Goal: Answer question/provide support

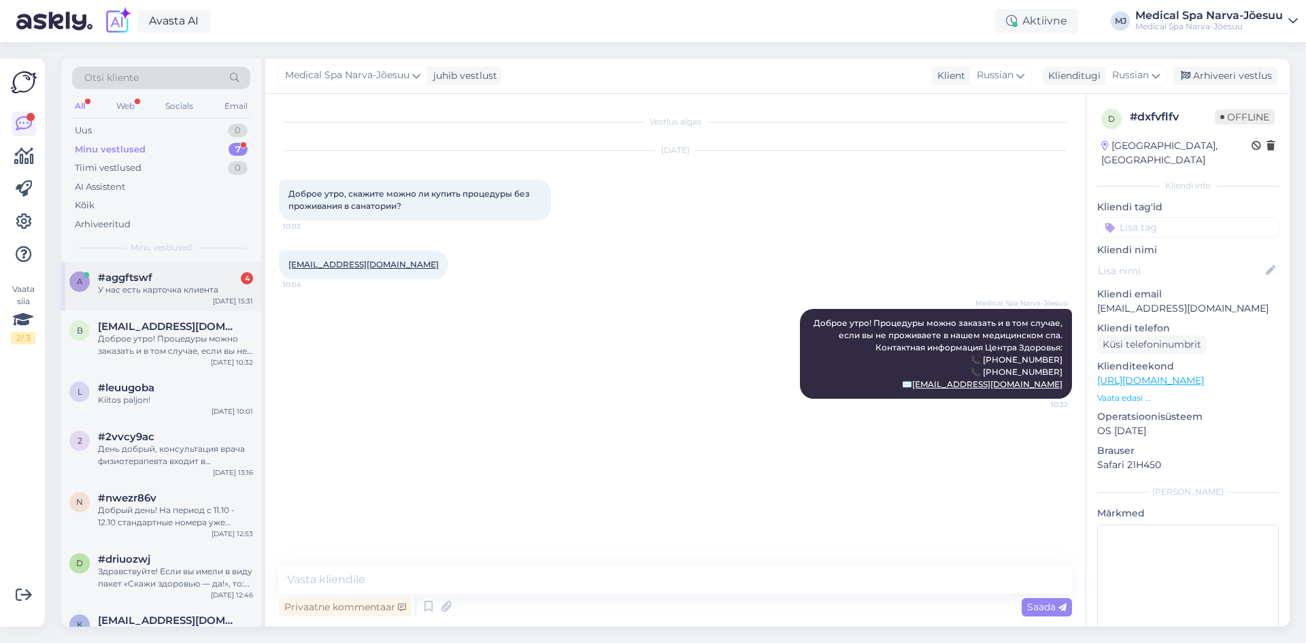
click at [170, 299] on div "a #aggftswf 4 У нас есть карточка клиента [DATE] 15:31" at bounding box center [161, 286] width 200 height 49
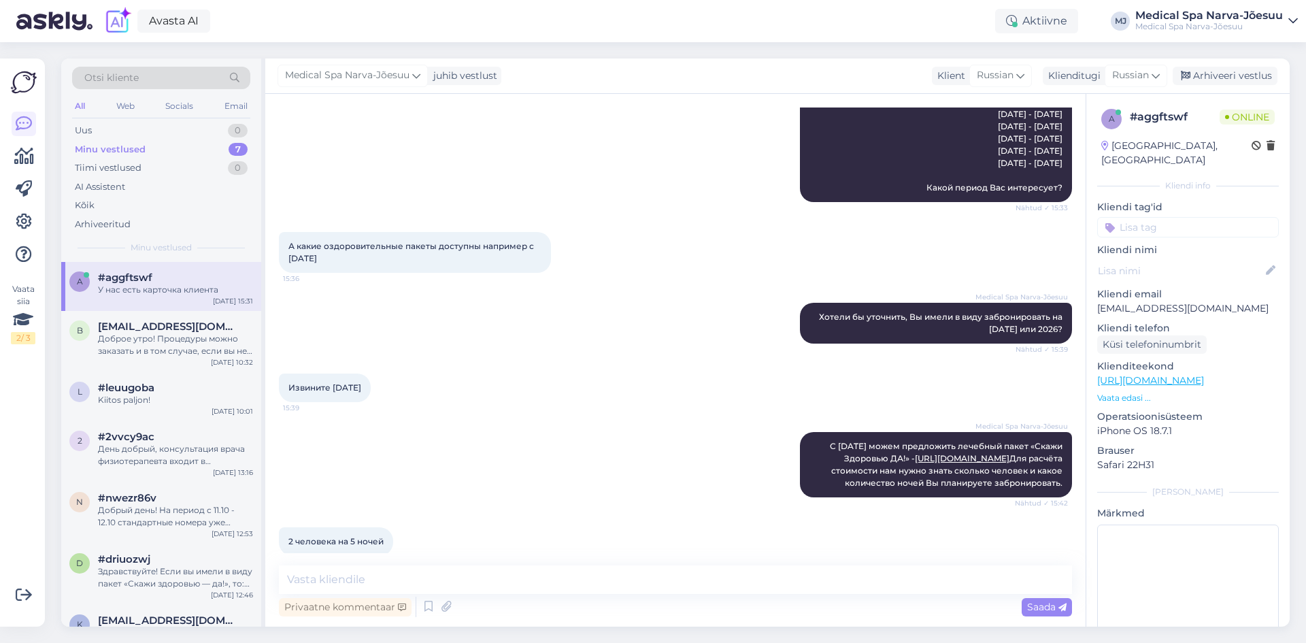
scroll to position [312, 0]
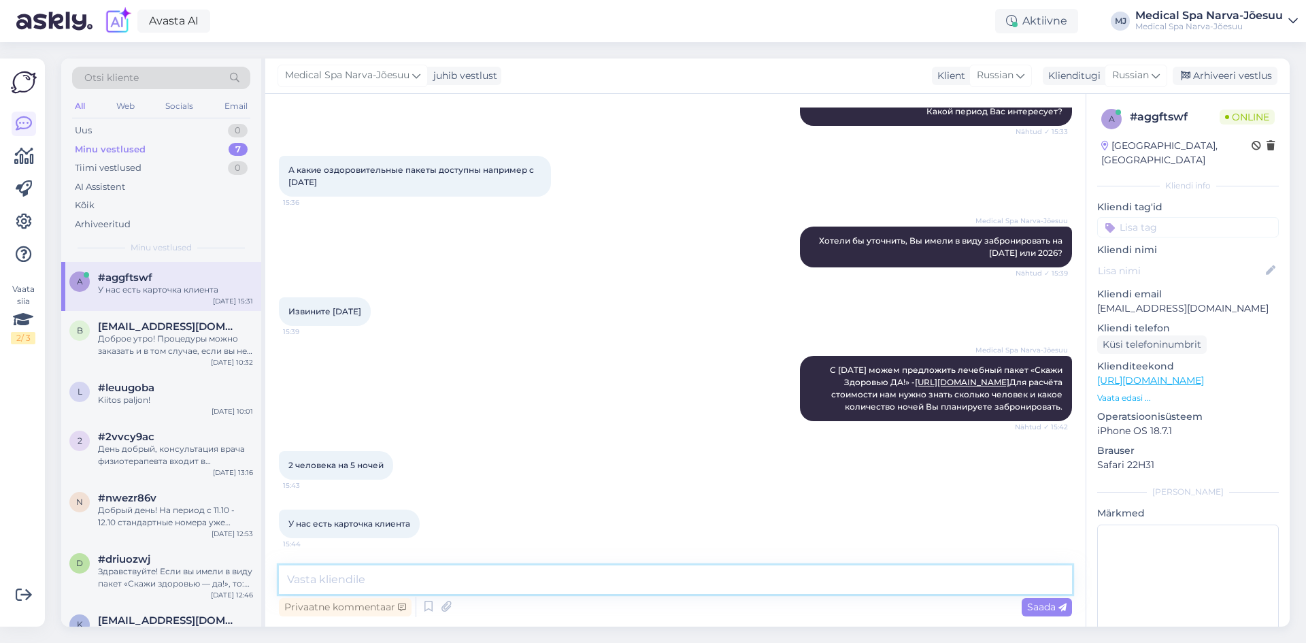
click at [400, 574] on textarea at bounding box center [675, 579] width 793 height 29
paste textarea "На выбранный период с [DATE] по [DATE] стоимость классического лечебного пакета…"
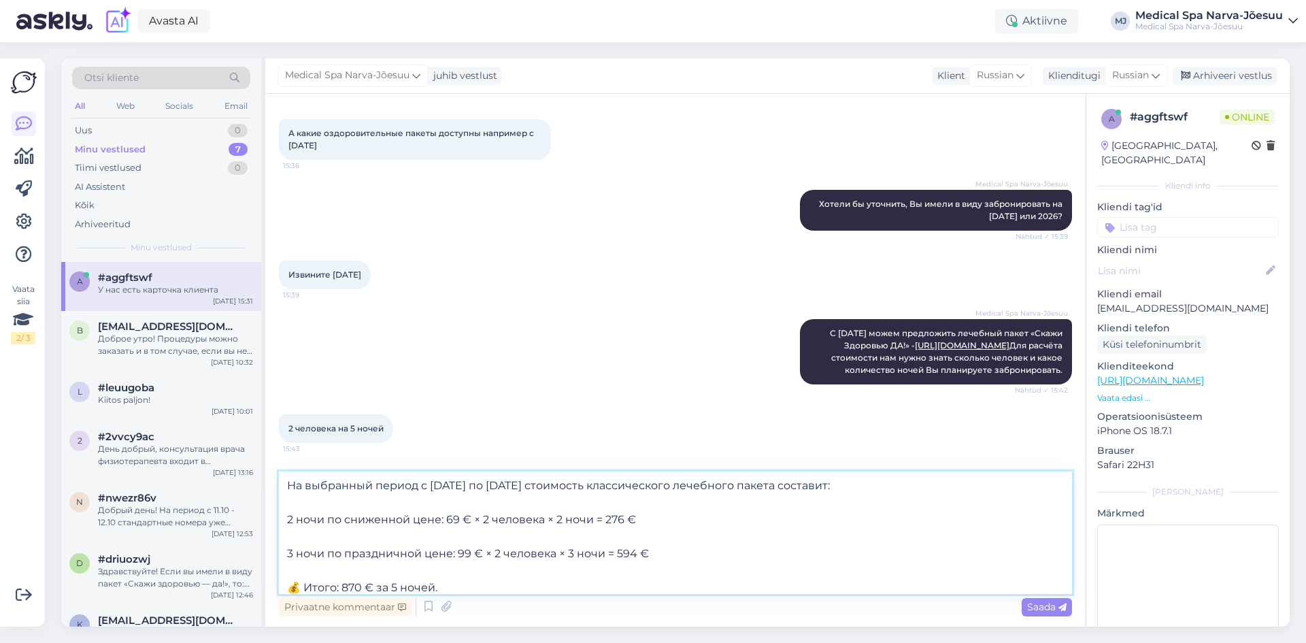
scroll to position [7, 0]
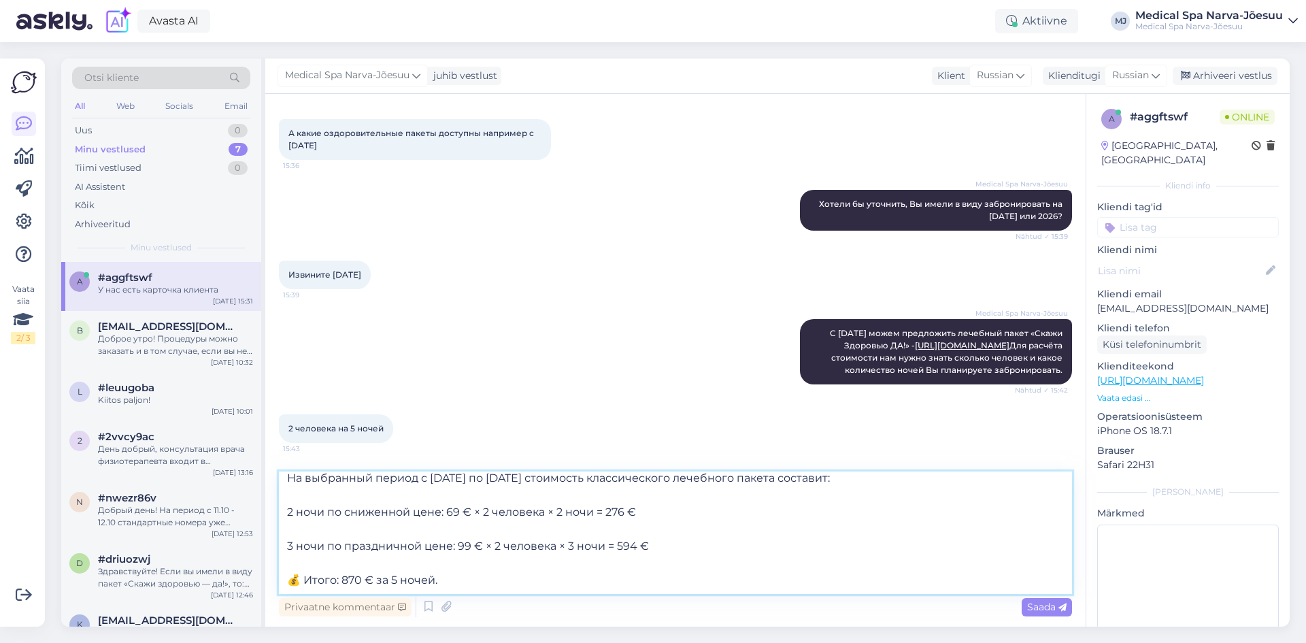
drag, startPoint x: 305, startPoint y: 582, endPoint x: 272, endPoint y: 583, distance: 33.3
click at [272, 583] on div "Vestlus algas [DATE] Покет для сениоров ещё актуален? 15:31 Medical Spa Narva-J…" at bounding box center [675, 360] width 820 height 532
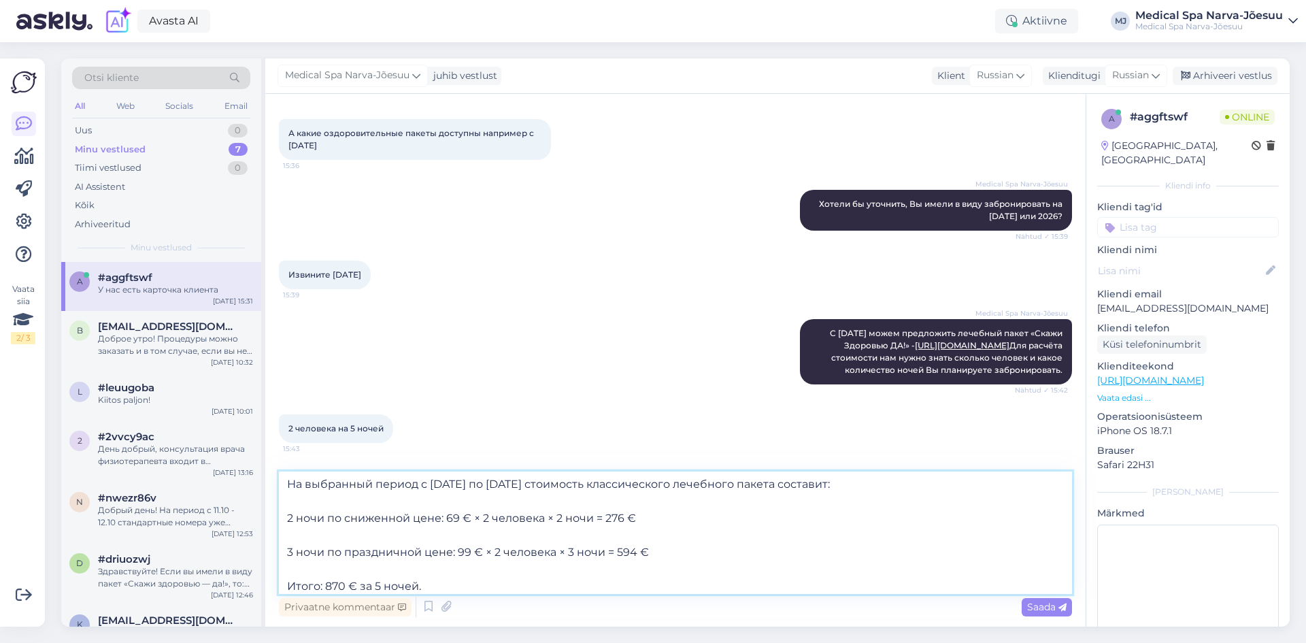
scroll to position [0, 0]
click at [287, 554] on textarea "На выбранный период с [DATE] по [DATE] стоимость классического лечебного пакета…" at bounding box center [675, 532] width 793 height 122
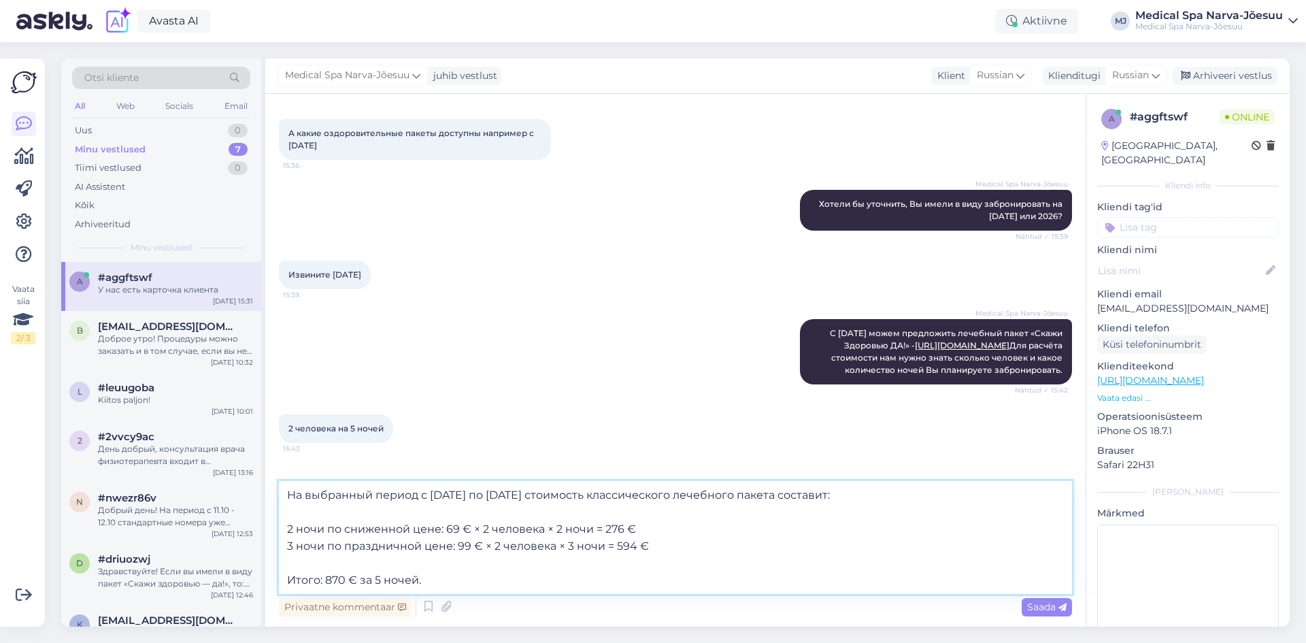
click at [286, 526] on textarea "На выбранный период с [DATE] по [DATE] стоимость классического лечебного пакета…" at bounding box center [675, 537] width 793 height 113
click at [833, 496] on textarea "На выбранный период с [DATE] по [DATE] стоимость классического лечебного пакета…" at bounding box center [675, 537] width 793 height 113
type textarea "На выбранный период с [DATE] по [DATE] стоимость классического лечебного пакета…"
click at [1058, 603] on icon at bounding box center [1062, 607] width 8 height 8
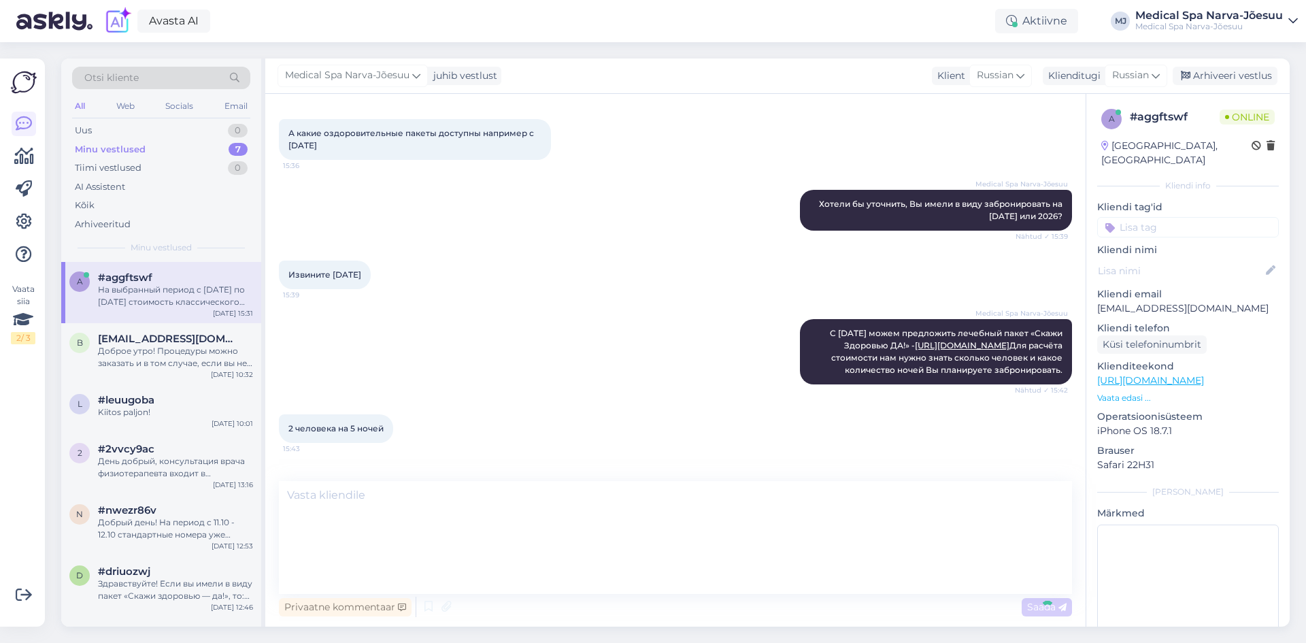
scroll to position [481, 0]
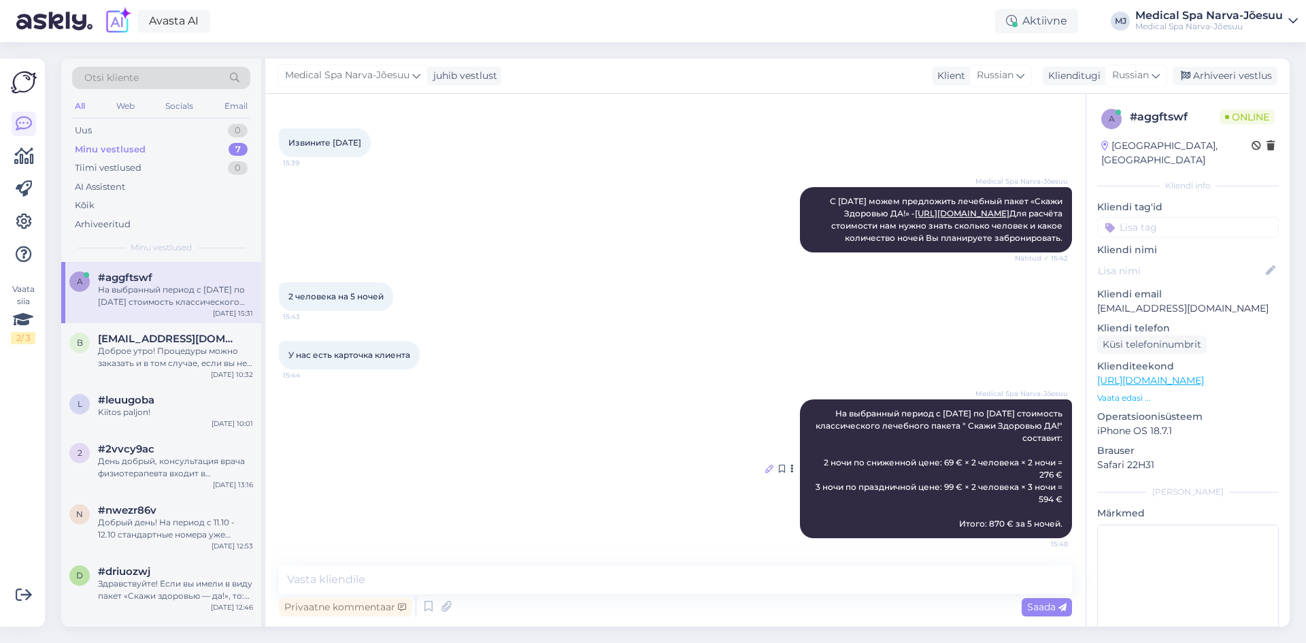
click at [765, 471] on icon at bounding box center [769, 468] width 8 height 8
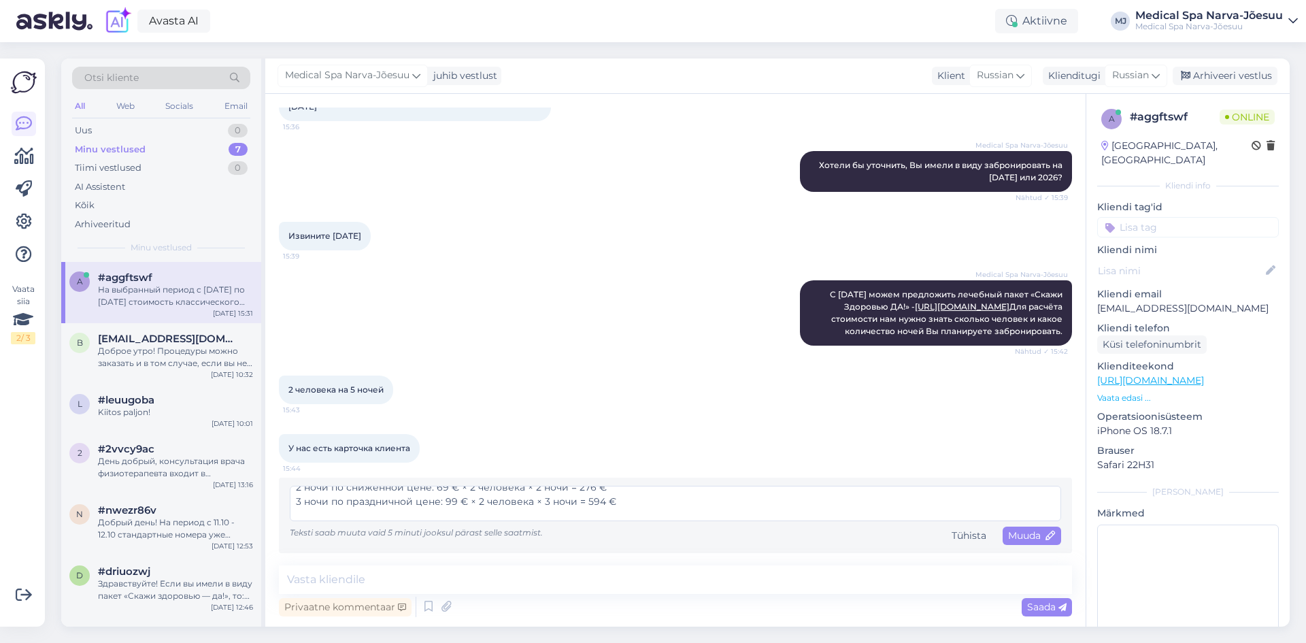
scroll to position [57, 0]
drag, startPoint x: 432, startPoint y: 507, endPoint x: 358, endPoint y: 511, distance: 73.6
click at [358, 511] on textarea "На выбранный период с [DATE] по [DATE] стоимость классического лечебного пакета…" at bounding box center [675, 503] width 771 height 35
type textarea "На выбранный период с [DATE] по [DATE] стоимость классического лечебного пакета…"
click at [1008, 533] on span "Muuda" at bounding box center [1032, 535] width 48 height 12
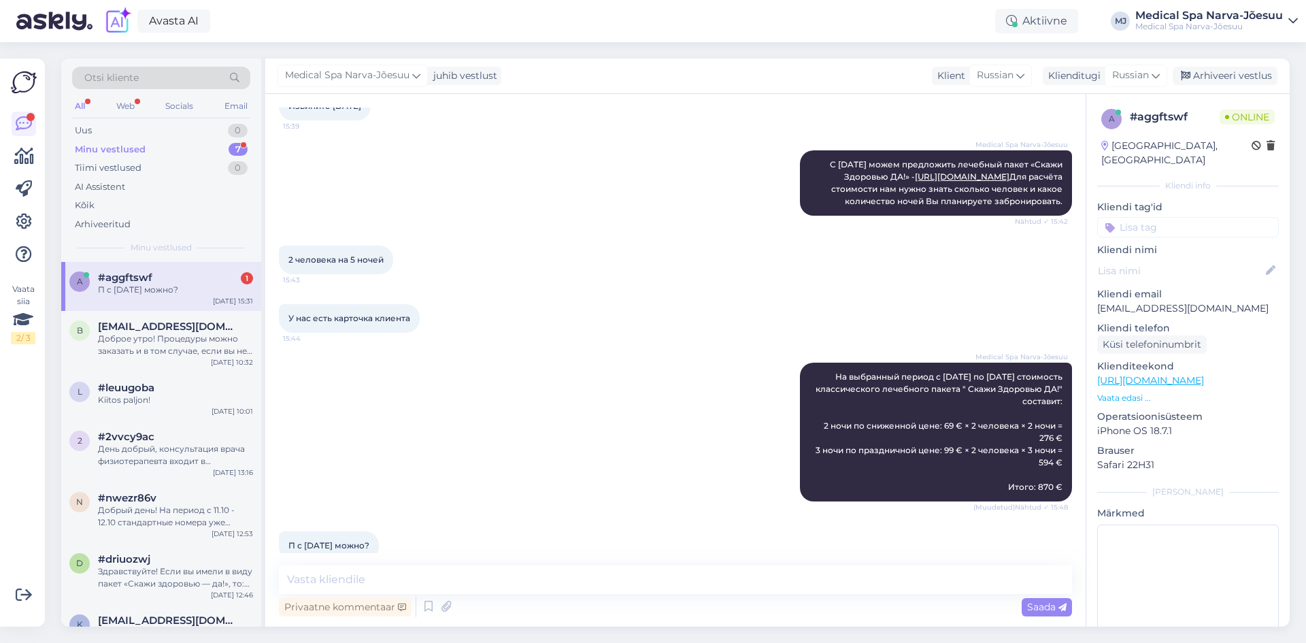
scroll to position [539, 0]
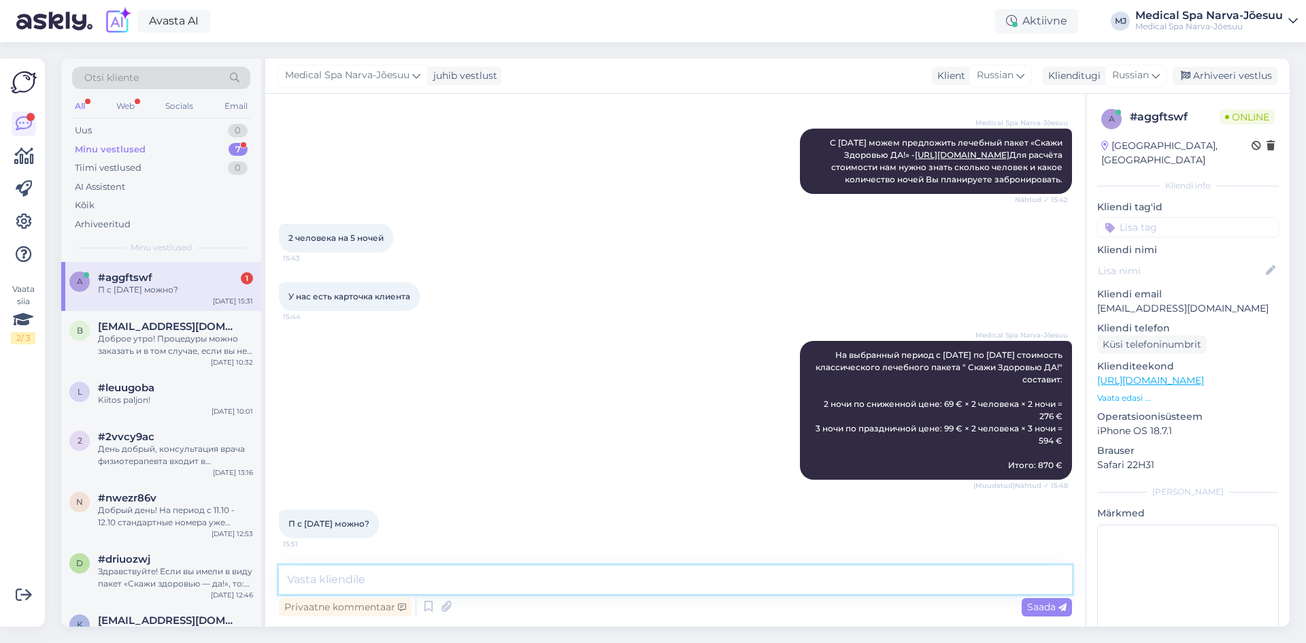
click at [456, 581] on textarea at bounding box center [675, 579] width 793 height 29
type textarea "е"
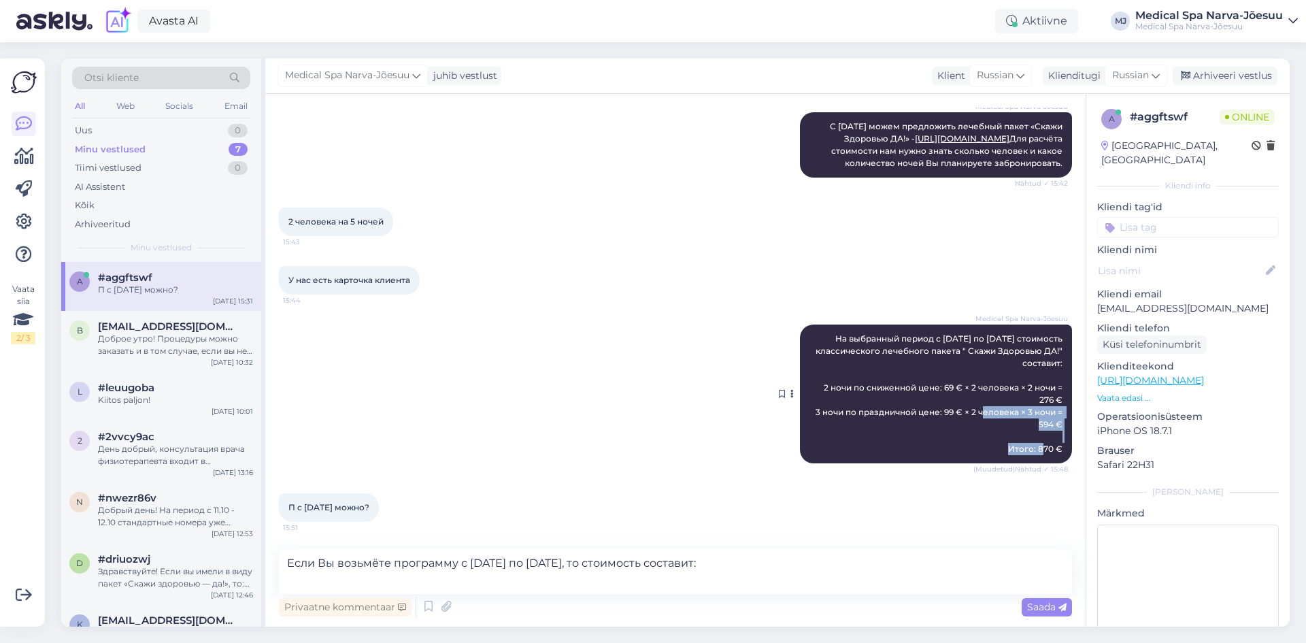
drag, startPoint x: 933, startPoint y: 412, endPoint x: 1052, endPoint y: 424, distance: 119.6
click at [1052, 424] on div "Medical Spa Narva-Jõesuu На выбранный период с [DATE] по [DATE] стоимость класс…" at bounding box center [936, 393] width 272 height 139
copy span "99 € × 2 человека × 3 ночи = 594 €"
click at [319, 577] on textarea "Если Вы возьмёте программу с [DATE] по [DATE], то стоимость составит:" at bounding box center [675, 571] width 793 height 45
click at [726, 565] on textarea "Если Вы возьмёте программу с [DATE] по [DATE], то стоимость составит:" at bounding box center [675, 571] width 793 height 45
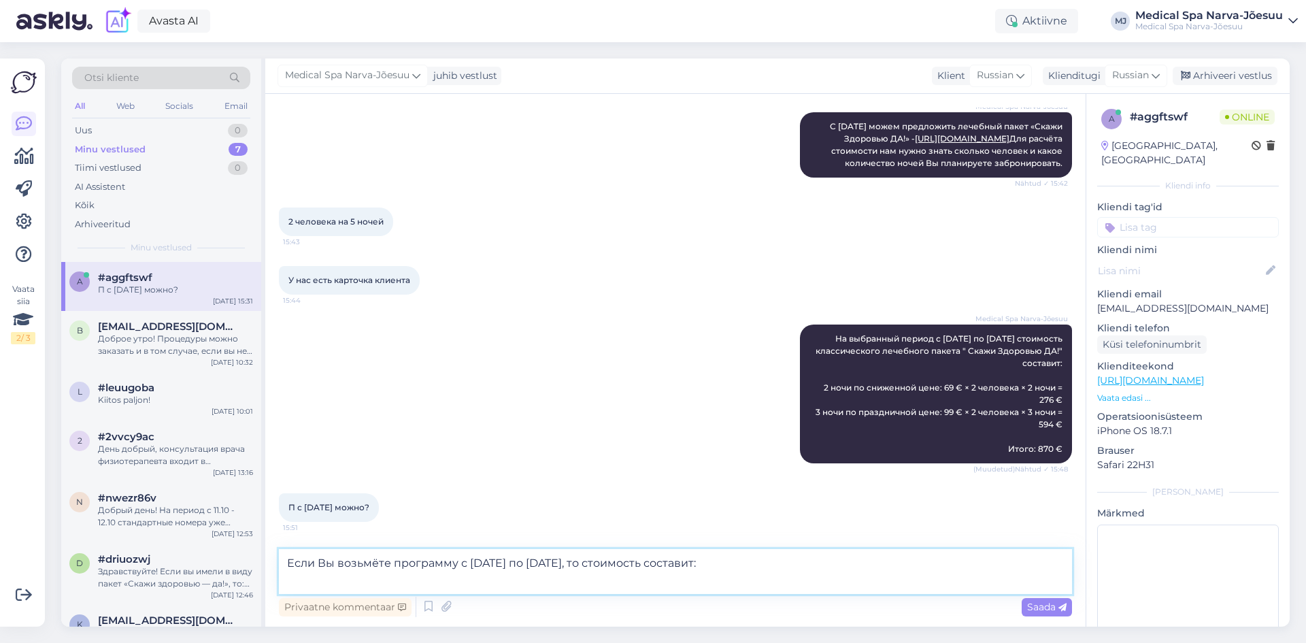
paste textarea "99 € × 2 человека × 3 ночи = 594 €"
click at [684, 563] on textarea "Если Вы возьмёте программу с [DATE] по [DATE], то стоимость составит:99 € × 2 ч…" at bounding box center [675, 571] width 793 height 45
click at [800, 562] on textarea "Если Вы возьмёте программу с [DATE] по [DATE], то стоимость составит: 99 € × 2 …" at bounding box center [675, 571] width 793 height 45
drag, startPoint x: 847, startPoint y: 562, endPoint x: 864, endPoint y: 562, distance: 17.7
click at [864, 562] on textarea "Если Вы возьмёте программу с [DATE] по [DATE], то стоимость составит: 99 € × 2 …" at bounding box center [675, 571] width 793 height 45
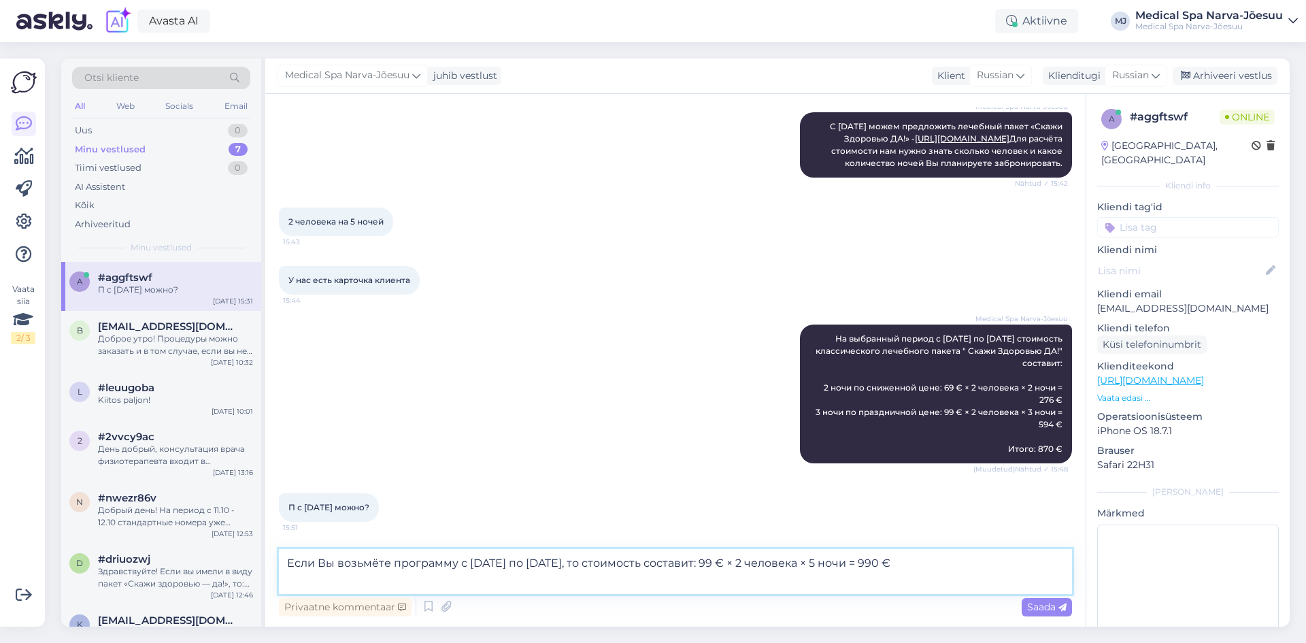
click at [301, 578] on textarea "Если Вы возьмёте программу с [DATE] по [DATE], то стоимость составит: 99 € × 2 …" at bounding box center [675, 571] width 793 height 45
click at [621, 582] on textarea "Если Вы возьмёте программу с [DATE] по [DATE], то стоимость составит: 99 € × 2 …" at bounding box center [675, 571] width 793 height 45
type textarea "Если Вы возьмёте программу с [DATE] по [DATE], то стоимость составит: 99 € × 2 …"
click at [1035, 608] on span "Saada" at bounding box center [1046, 606] width 39 height 12
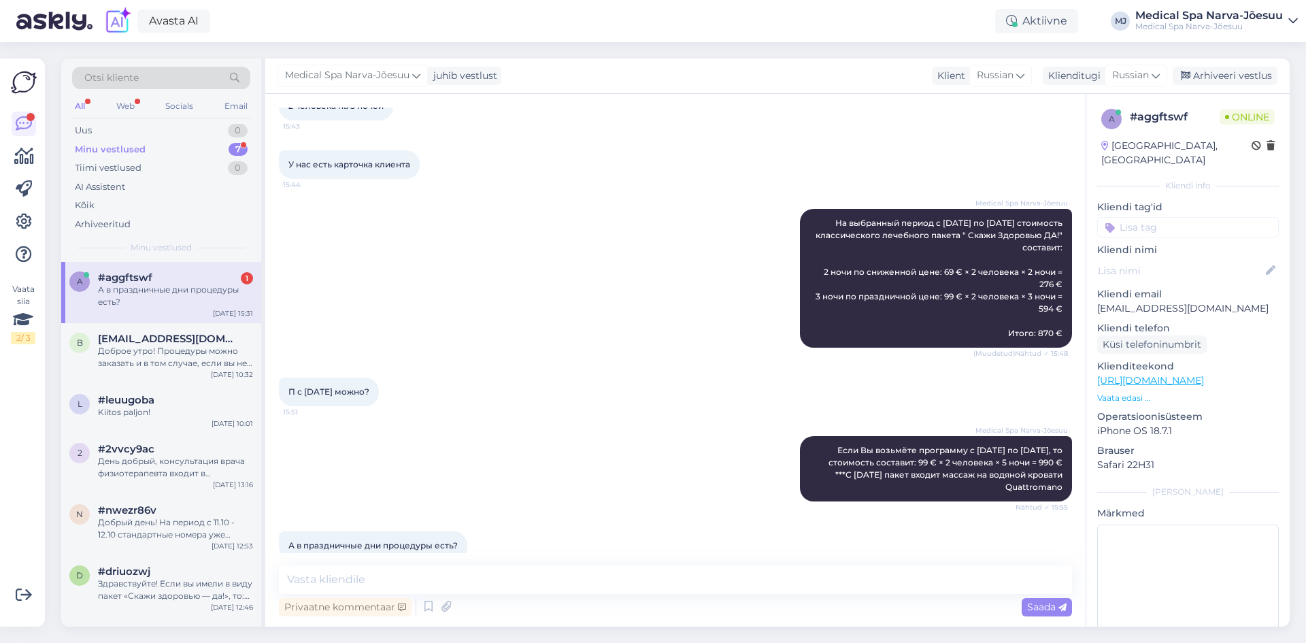
scroll to position [693, 0]
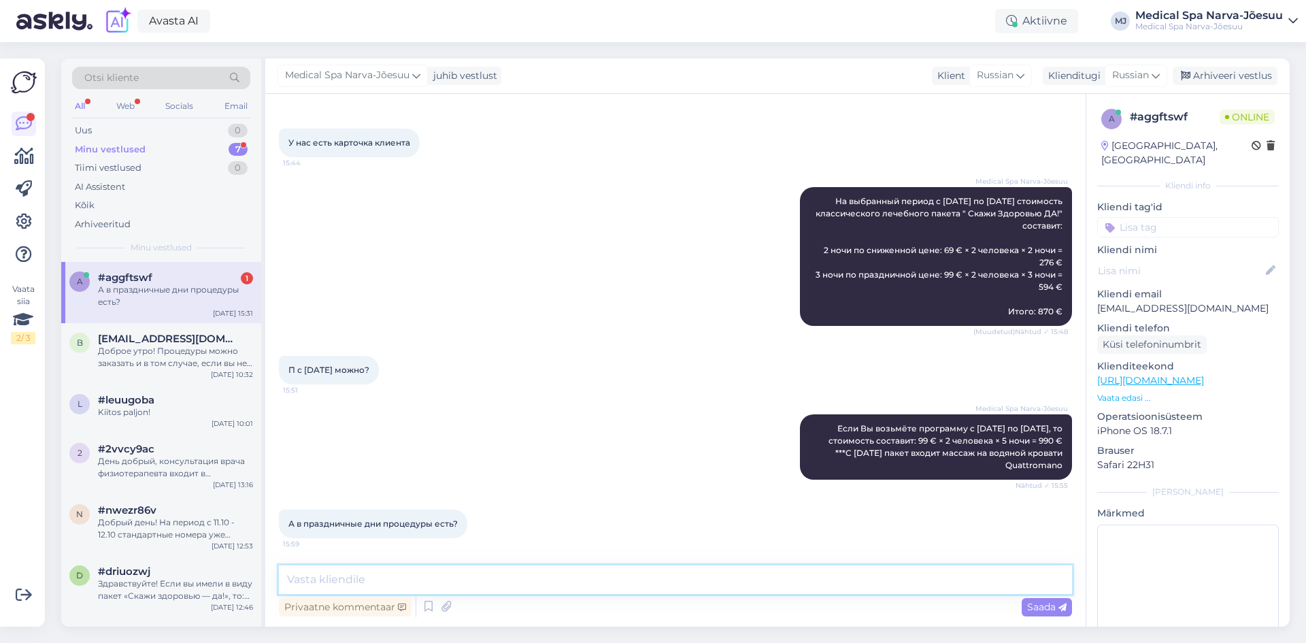
click at [426, 580] on textarea at bounding box center [675, 579] width 793 height 29
type textarea "L"
type textarea "Да, процедуры проводятся как на выходных, так и в праздничные дни."
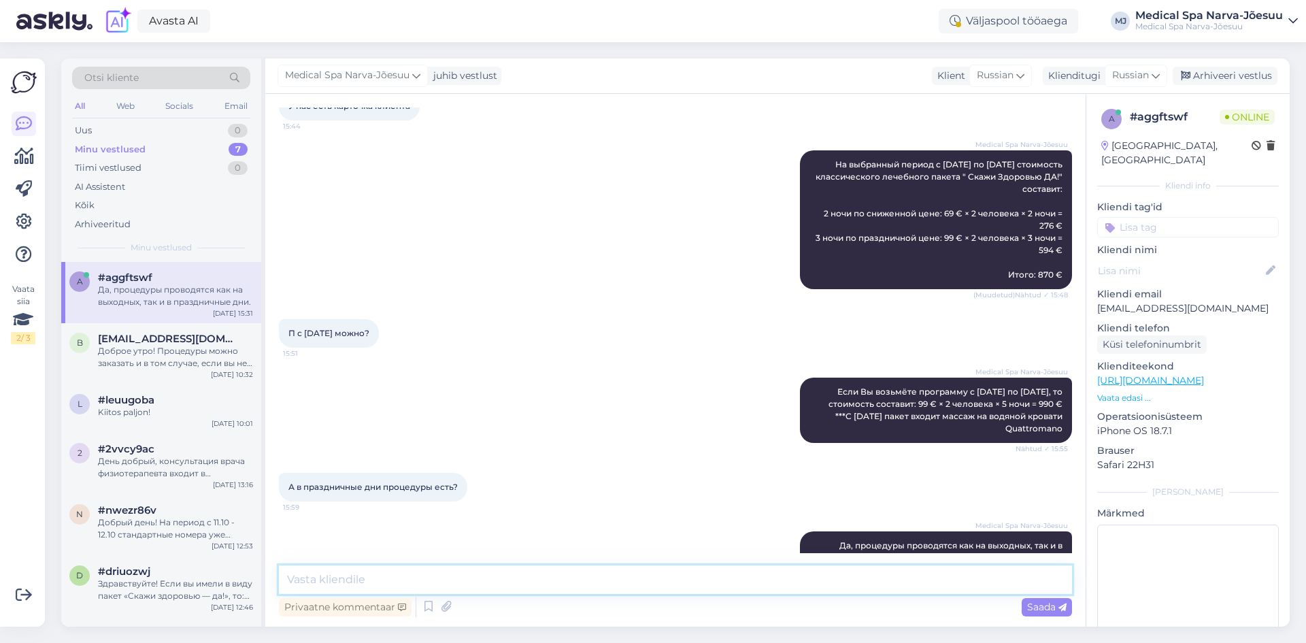
scroll to position [764, 0]
